Goal: Information Seeking & Learning: Compare options

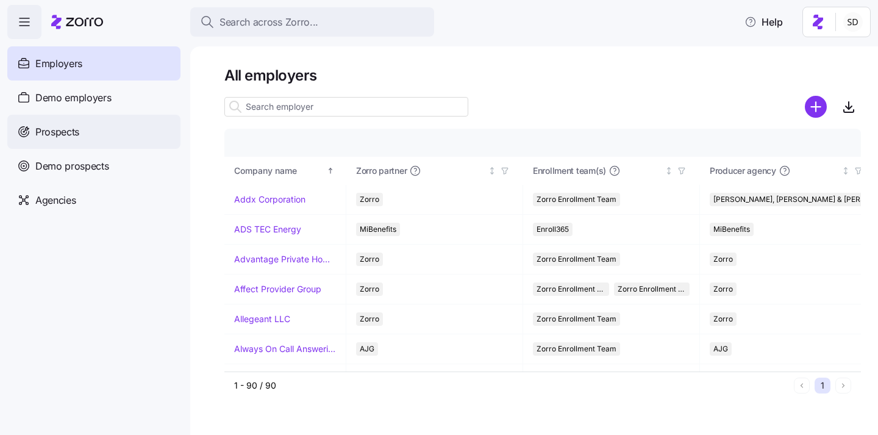
click at [38, 133] on span "Prospects" at bounding box center [57, 131] width 44 height 15
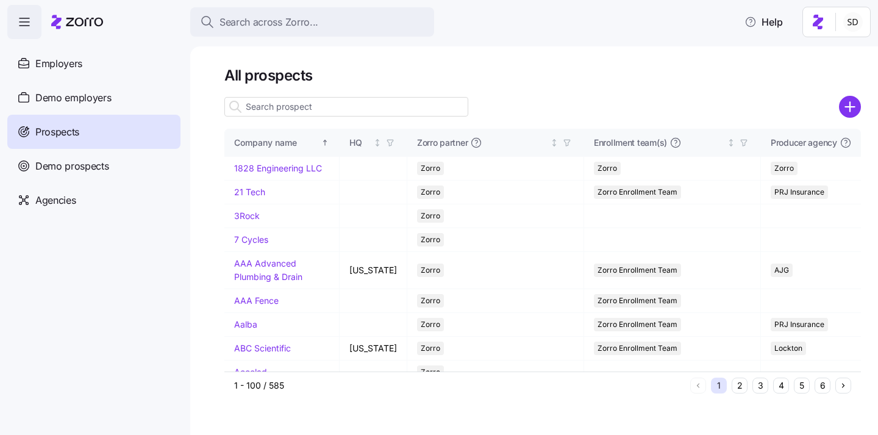
click at [282, 109] on input at bounding box center [346, 107] width 244 height 20
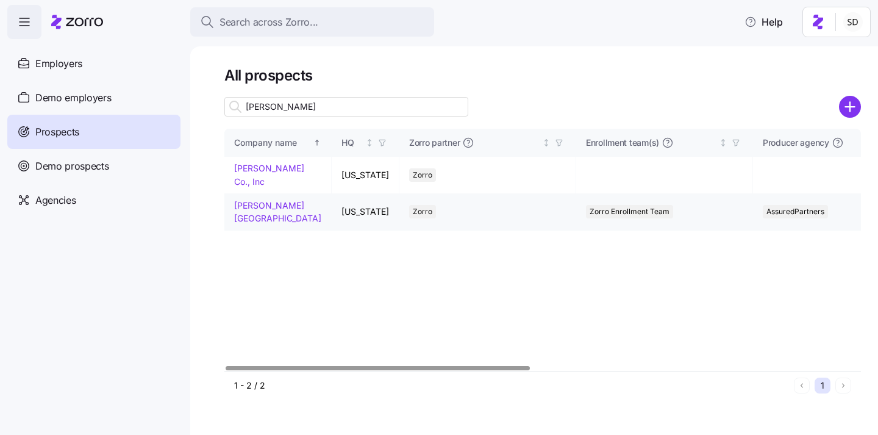
type input "[PERSON_NAME]"
click at [251, 208] on link "[PERSON_NAME][GEOGRAPHIC_DATA]" at bounding box center [277, 212] width 87 height 24
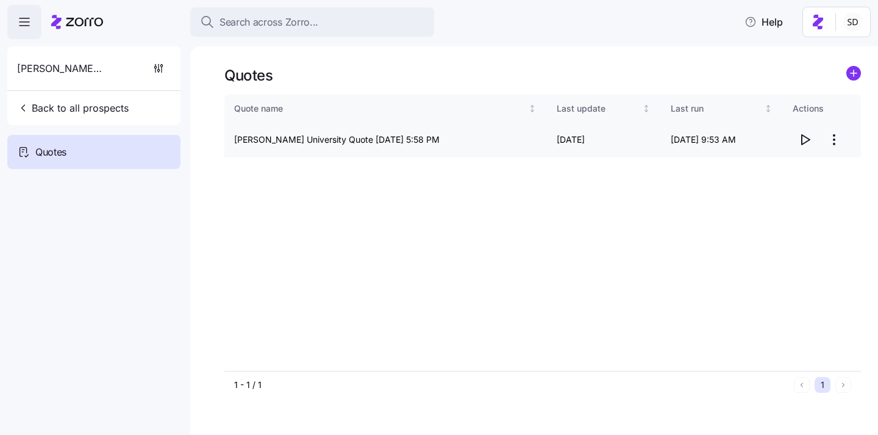
click at [809, 142] on icon "button" at bounding box center [805, 139] width 15 height 15
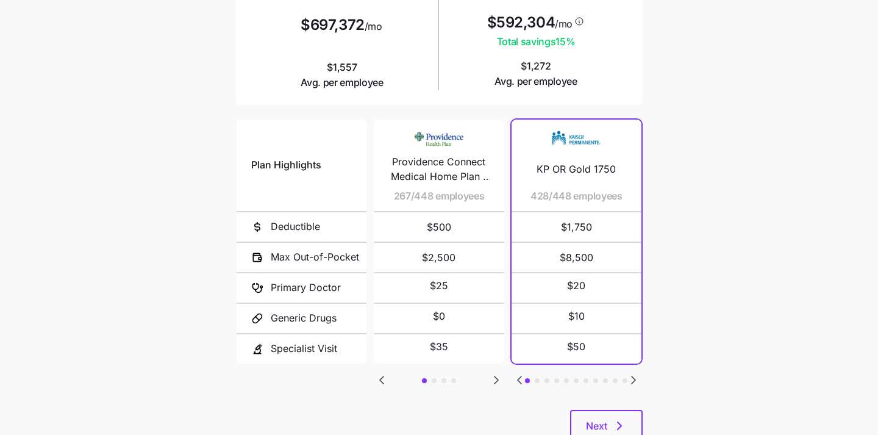
scroll to position [231, 0]
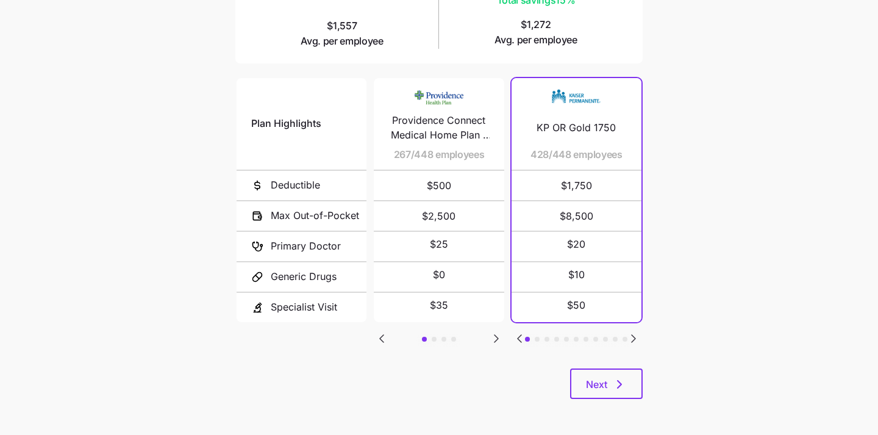
click at [629, 334] on icon "Go to next slide" at bounding box center [633, 338] width 15 height 15
click at [515, 337] on icon "Go to previous slide" at bounding box center [519, 338] width 15 height 15
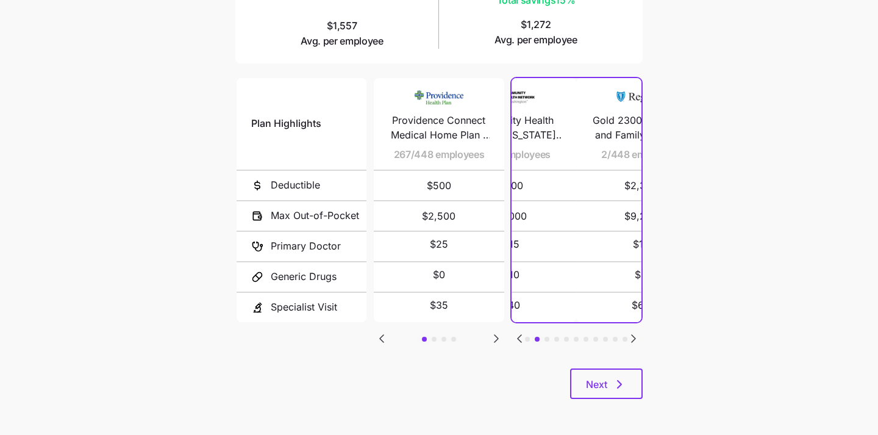
click at [515, 337] on icon "Go to previous slide" at bounding box center [519, 338] width 15 height 15
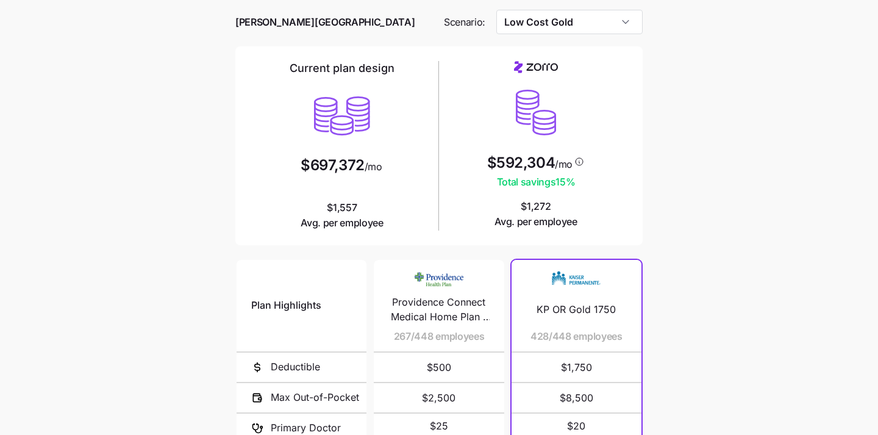
scroll to position [29, 0]
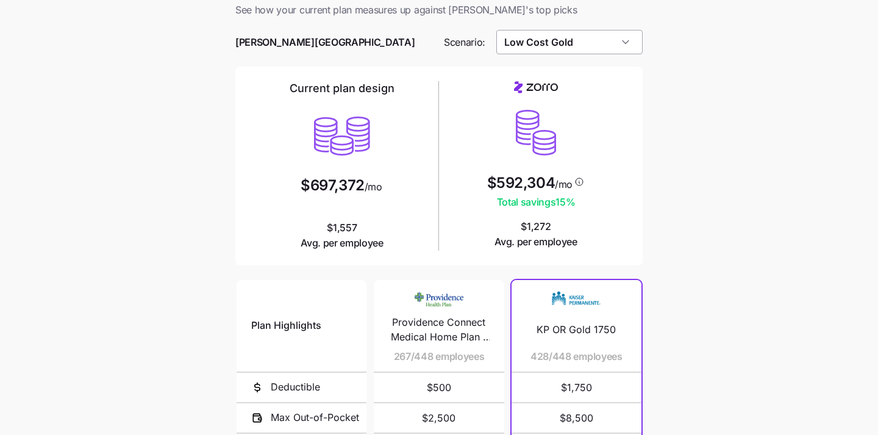
click at [544, 45] on input "Low Cost Gold" at bounding box center [569, 42] width 147 height 24
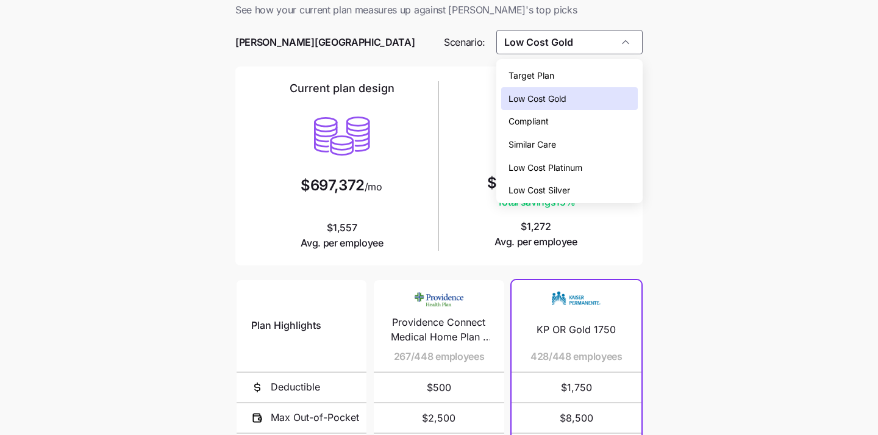
click at [557, 162] on span "Low Cost Platinum" at bounding box center [546, 167] width 74 height 13
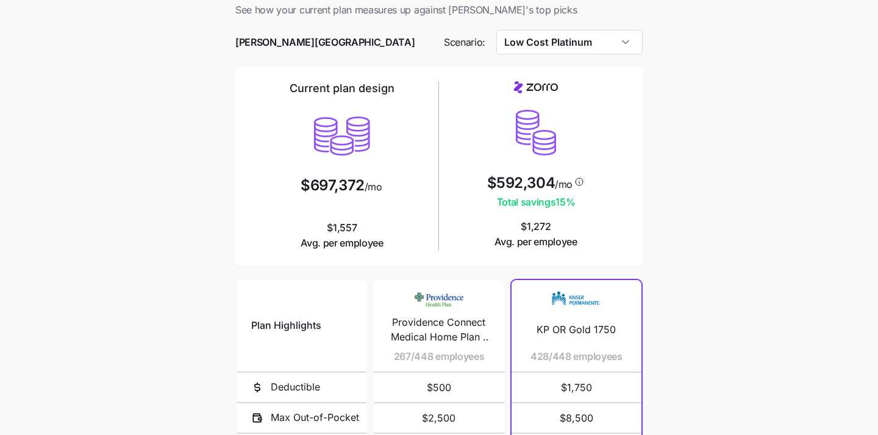
click at [593, 85] on div "$592,304 /mo Total savings 15 % $1,272 Avg. per employee" at bounding box center [536, 165] width 184 height 168
click at [574, 40] on input "Low Cost Platinum" at bounding box center [569, 42] width 147 height 24
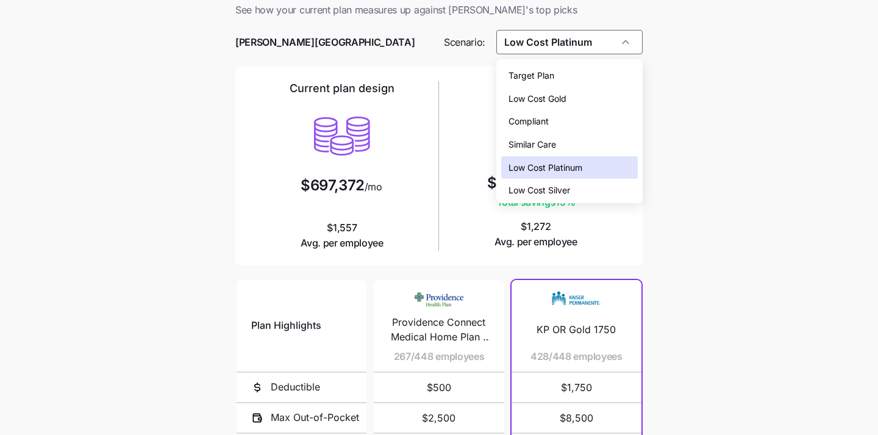
click at [567, 184] on span "Low Cost Silver" at bounding box center [540, 190] width 62 height 13
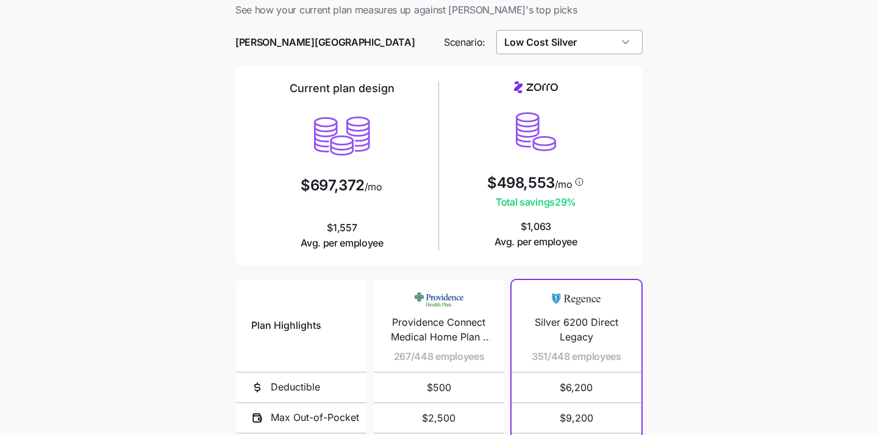
click at [578, 36] on input "Low Cost Silver" at bounding box center [569, 42] width 147 height 24
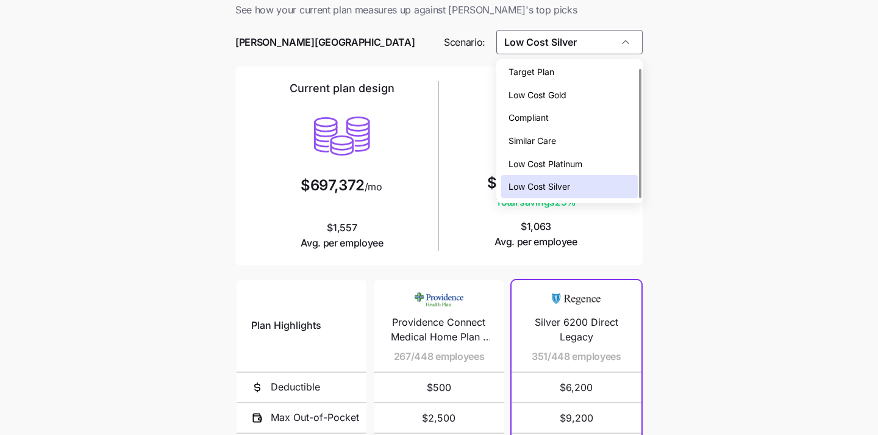
click at [559, 160] on span "Low Cost Platinum" at bounding box center [546, 163] width 74 height 13
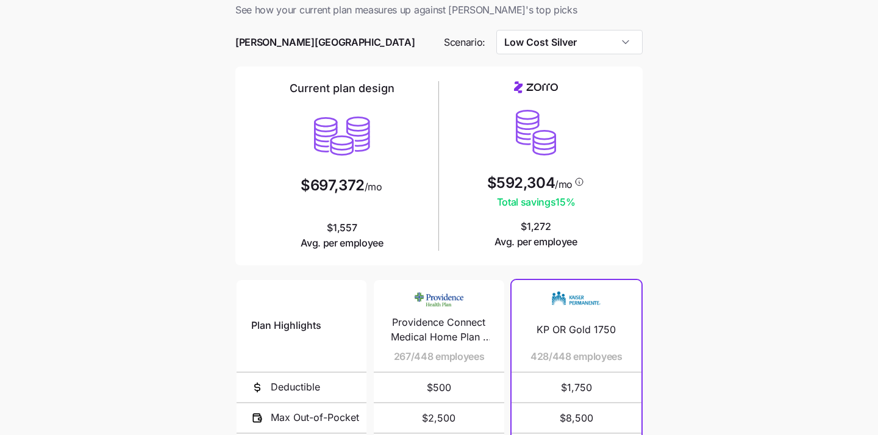
type input "Low Cost Platinum"
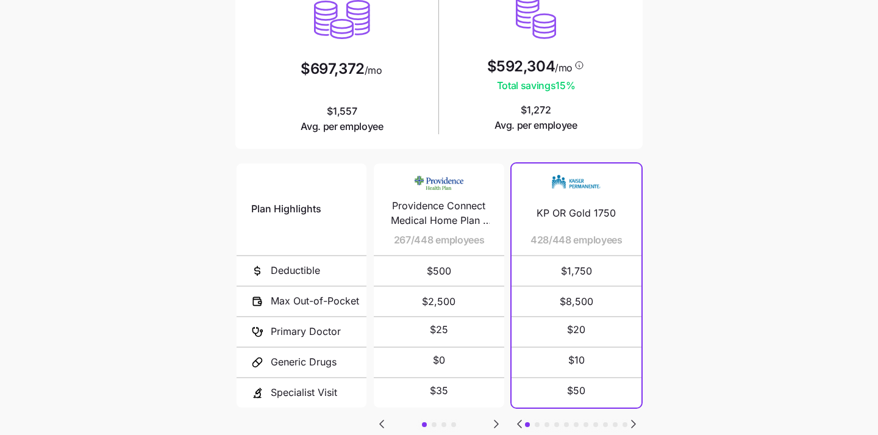
scroll to position [145, 0]
